Goal: Complete application form

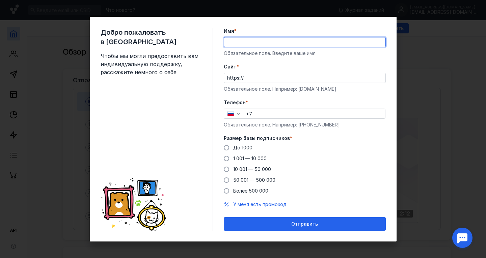
click at [252, 44] on input "Имя *" at bounding box center [304, 41] width 161 height 9
type input "Артем"
click at [364, 61] on form "Имя * Артем Обязательное поле. Введите ваше имя [PERSON_NAME] * https:// Обязат…" at bounding box center [305, 129] width 162 height 203
click at [275, 78] on input "Cайт *" at bounding box center [316, 77] width 139 height 9
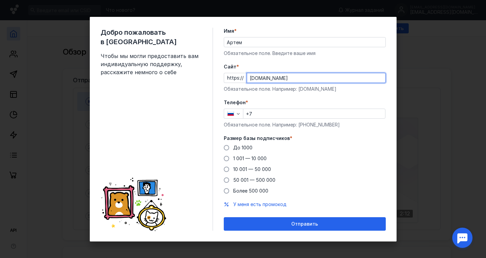
type input "[DOMAIN_NAME]"
click at [374, 59] on form "Имя * Артем Обязательное поле. Введите ваше имя [PERSON_NAME] * https:// [DOMAI…" at bounding box center [305, 129] width 162 height 203
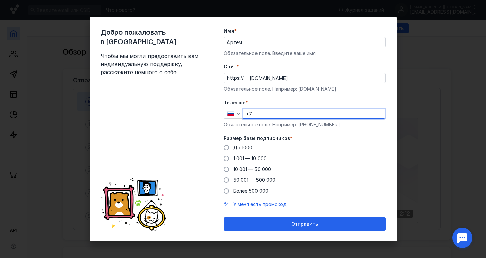
click at [304, 114] on input "+7" at bounding box center [315, 113] width 142 height 9
type input "[PHONE_NUMBER]"
click at [375, 97] on form "Имя * Артем Обязательное поле. Введите ваше имя [PERSON_NAME] * https:// [DOMAI…" at bounding box center [305, 129] width 162 height 203
click at [224, 148] on span at bounding box center [226, 147] width 5 height 5
click at [0, 0] on input "До 1000" at bounding box center [0, 0] width 0 height 0
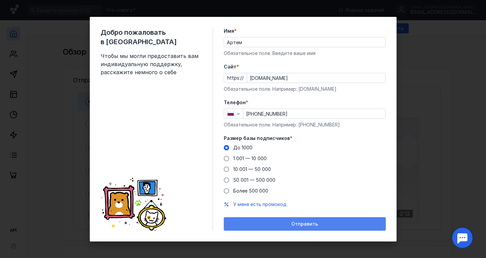
click at [305, 222] on span "Отправить" at bounding box center [305, 225] width 27 height 6
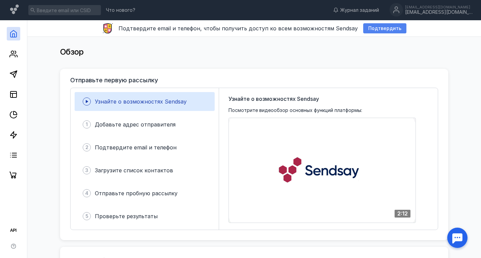
click at [392, 27] on span "Подтвердить" at bounding box center [385, 29] width 33 height 6
